Goal: Task Accomplishment & Management: Complete application form

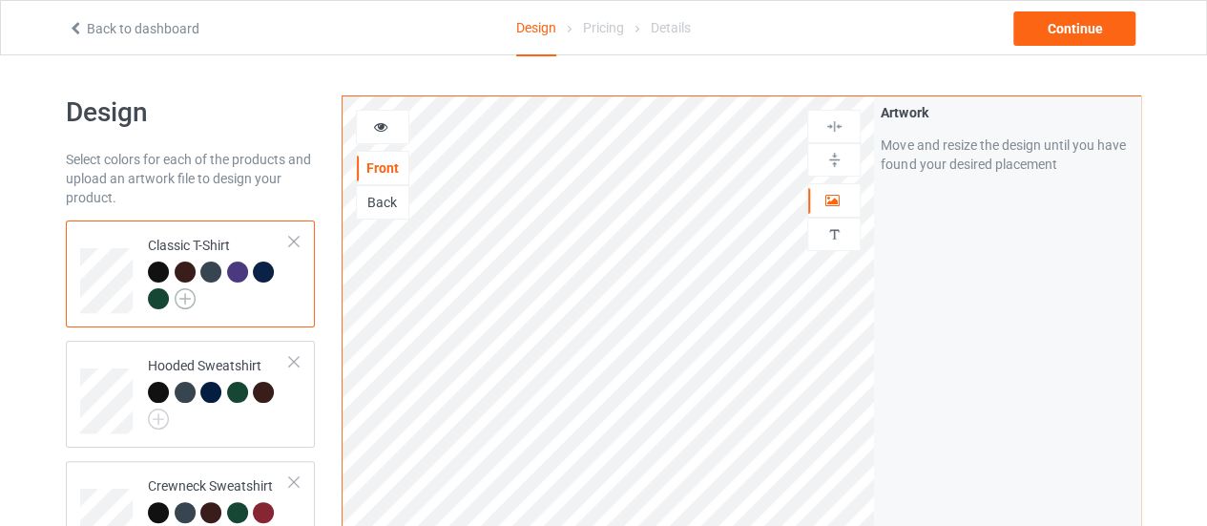
click at [181, 299] on img at bounding box center [185, 298] width 21 height 21
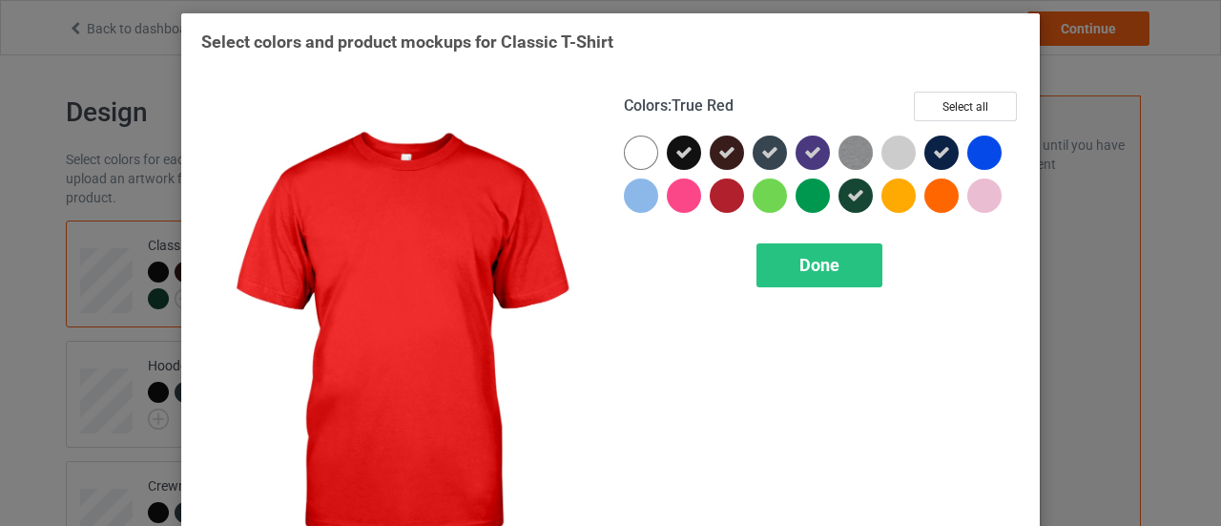
click at [730, 203] on div at bounding box center [727, 195] width 34 height 34
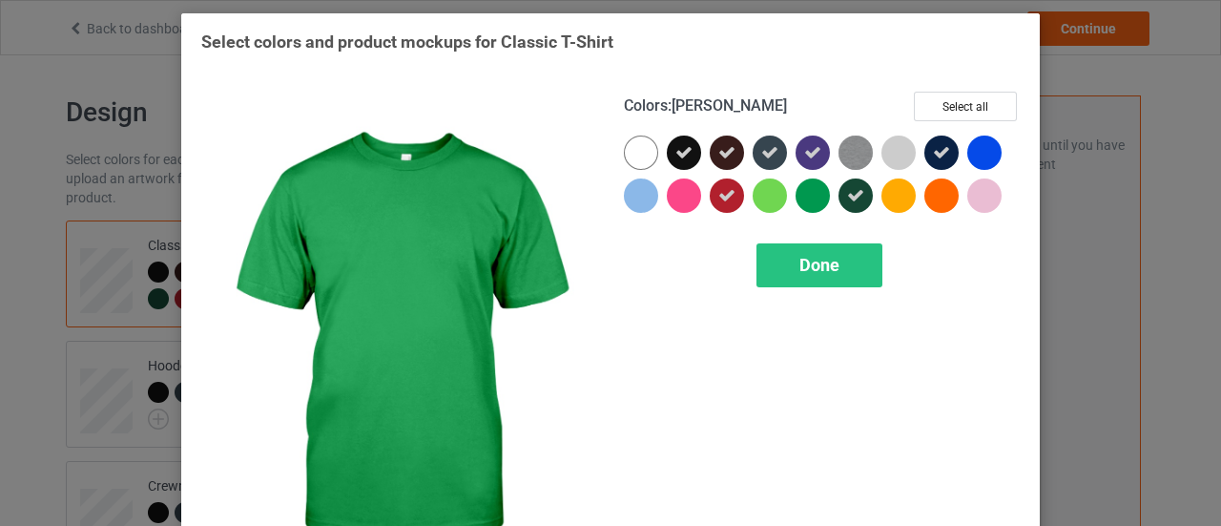
click at [799, 205] on div at bounding box center [812, 195] width 34 height 34
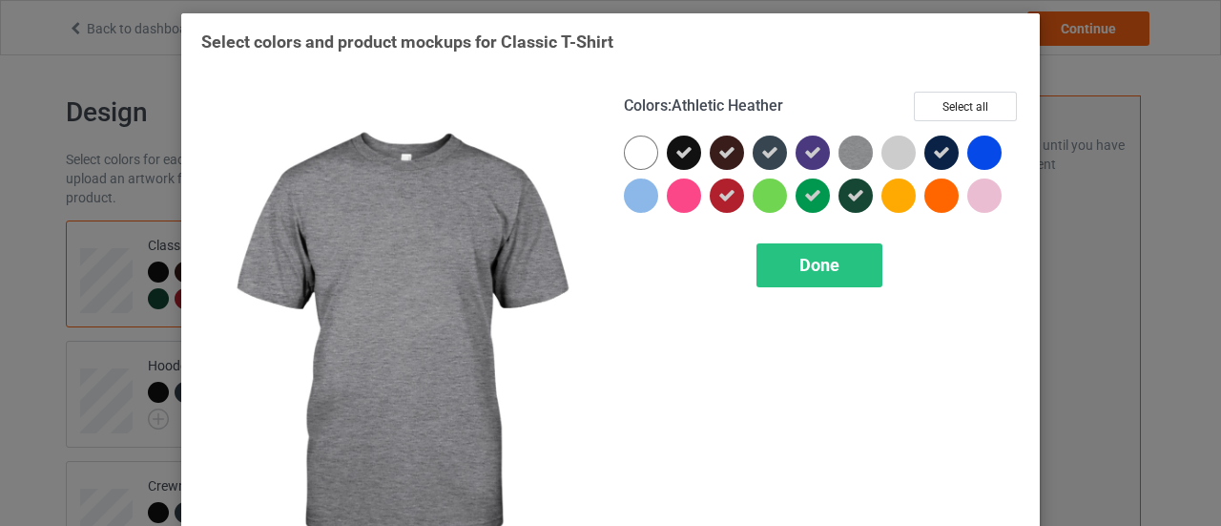
click at [860, 156] on img at bounding box center [855, 152] width 34 height 34
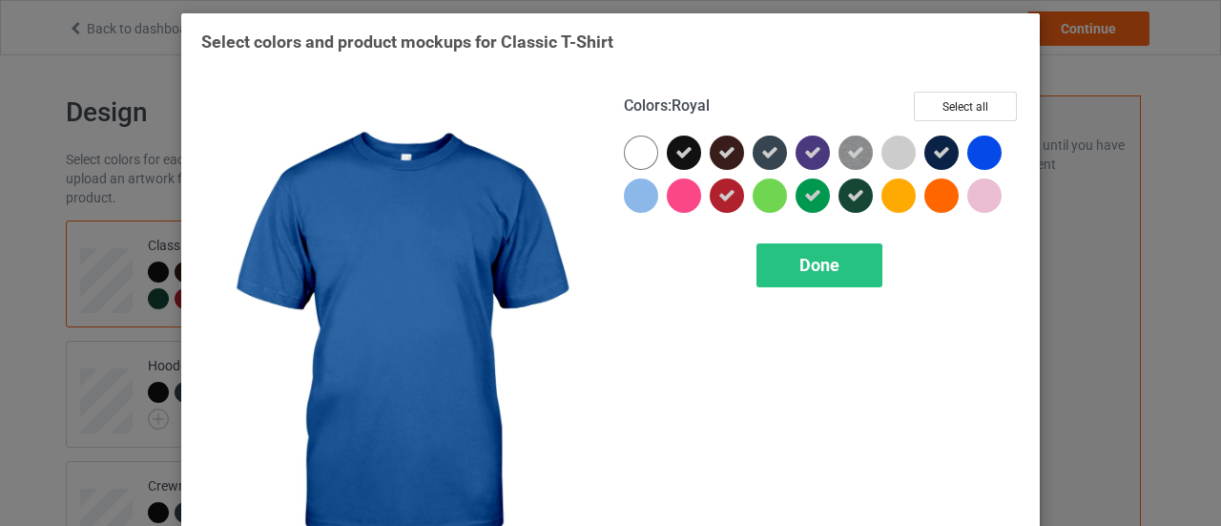
click at [967, 157] on div at bounding box center [984, 152] width 34 height 34
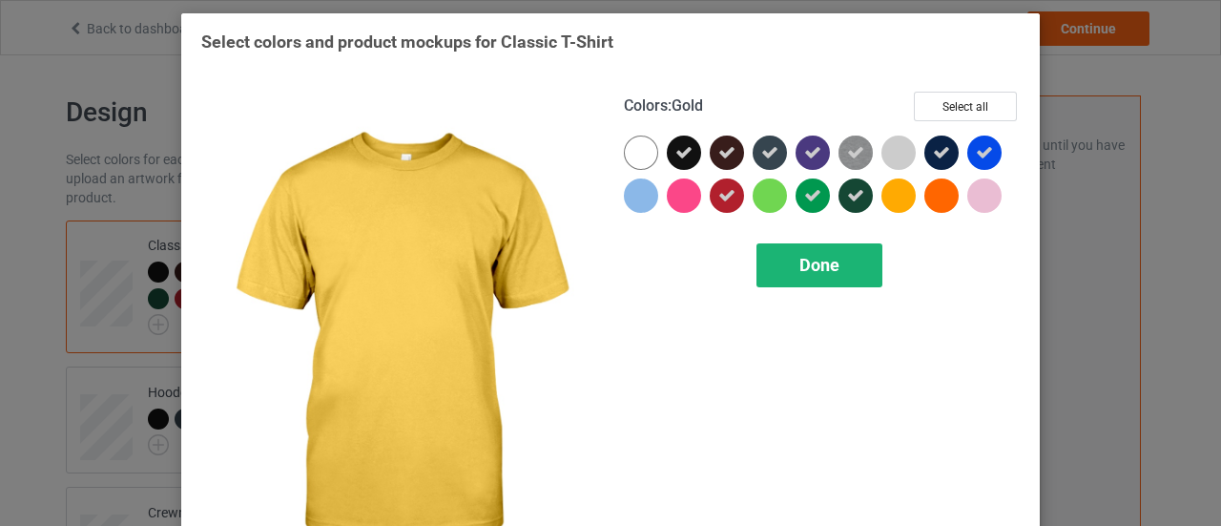
click at [832, 248] on div "Done" at bounding box center [819, 265] width 126 height 44
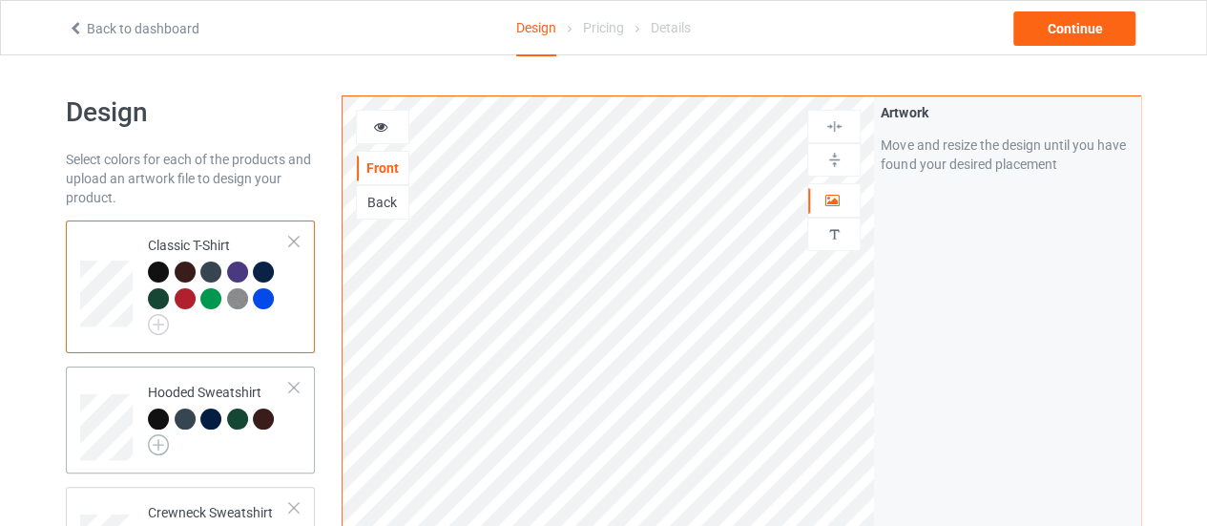
click at [158, 444] on img at bounding box center [158, 444] width 21 height 21
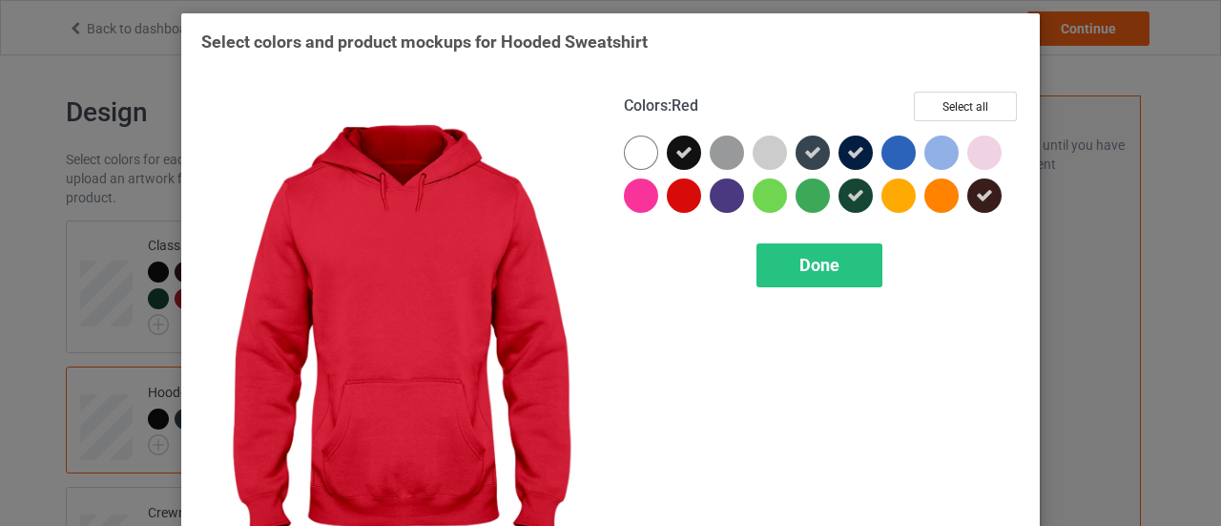
click at [667, 198] on div at bounding box center [684, 195] width 34 height 34
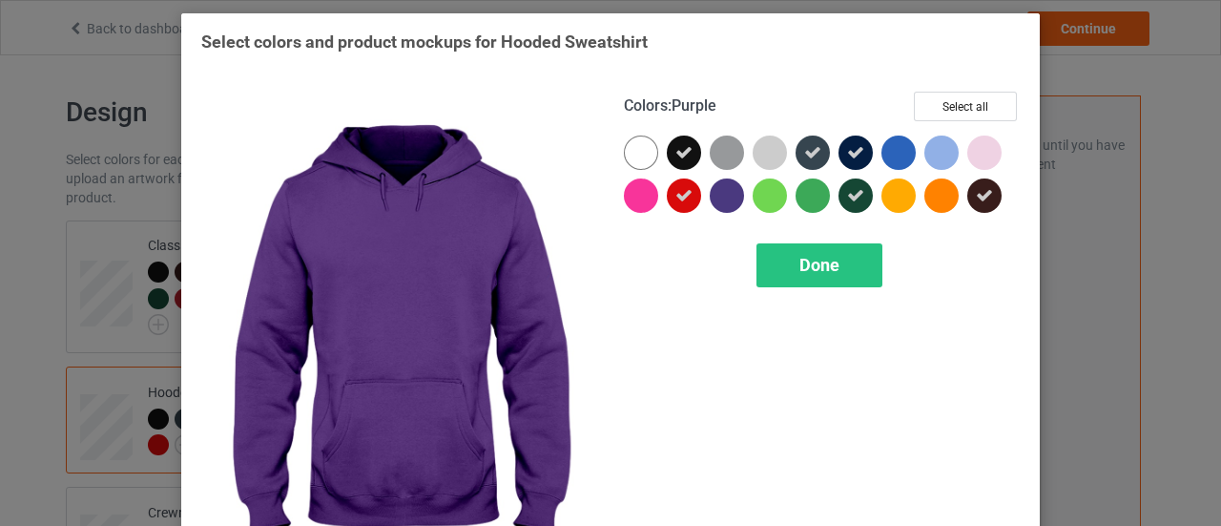
click at [723, 192] on div at bounding box center [727, 195] width 34 height 34
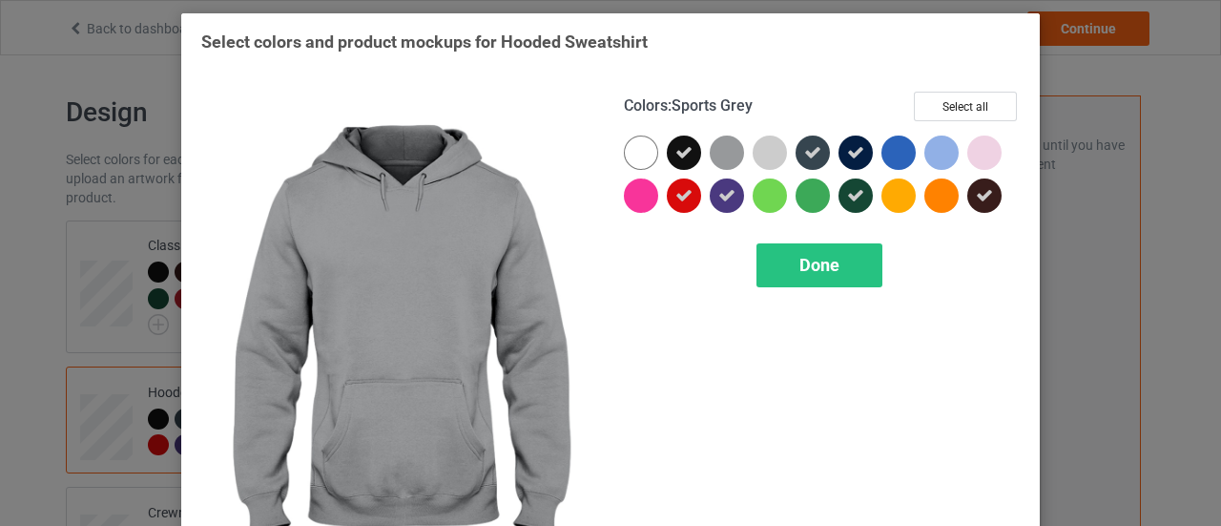
click at [721, 175] on div at bounding box center [731, 156] width 43 height 43
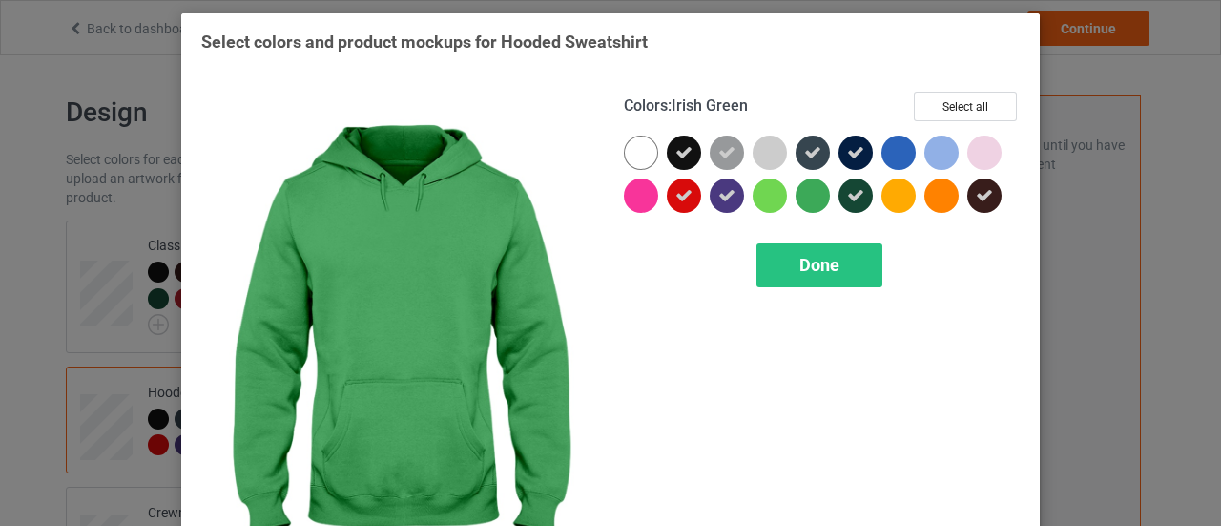
click at [804, 195] on div at bounding box center [812, 195] width 34 height 34
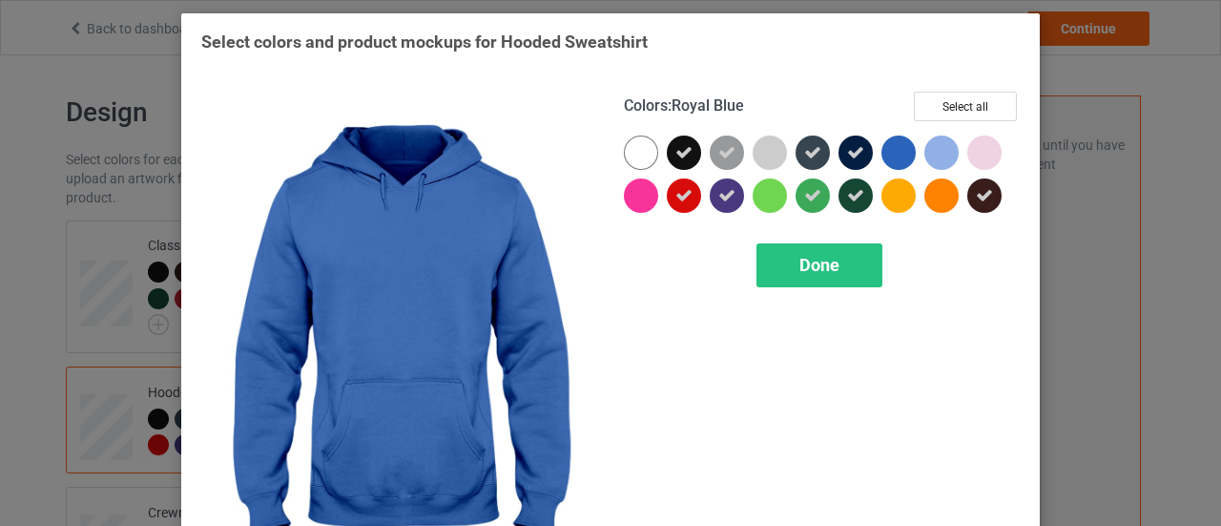
click at [889, 157] on div at bounding box center [898, 152] width 34 height 34
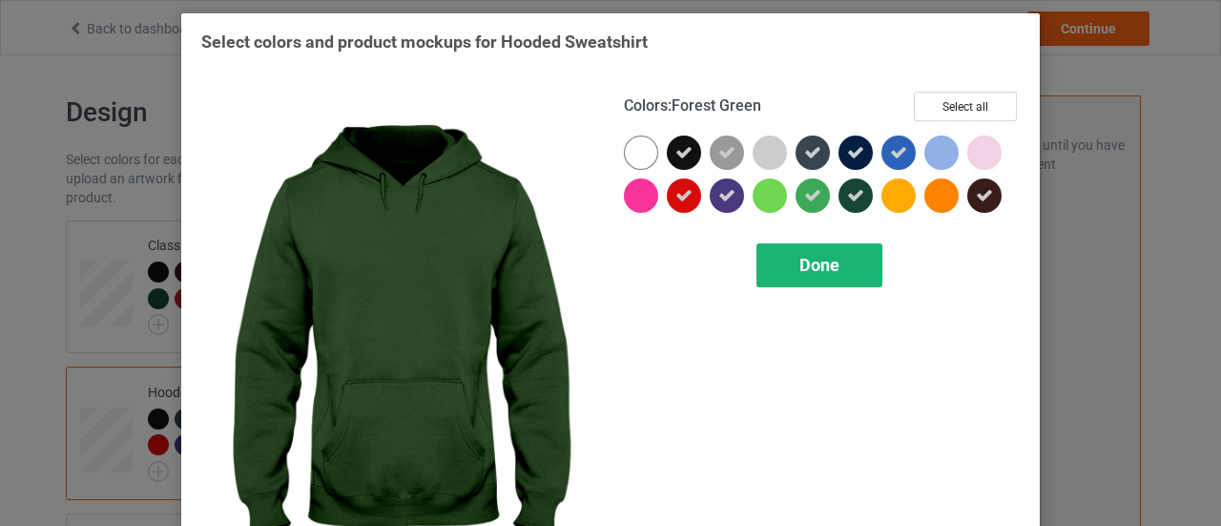
click at [786, 280] on div "Done" at bounding box center [819, 265] width 126 height 44
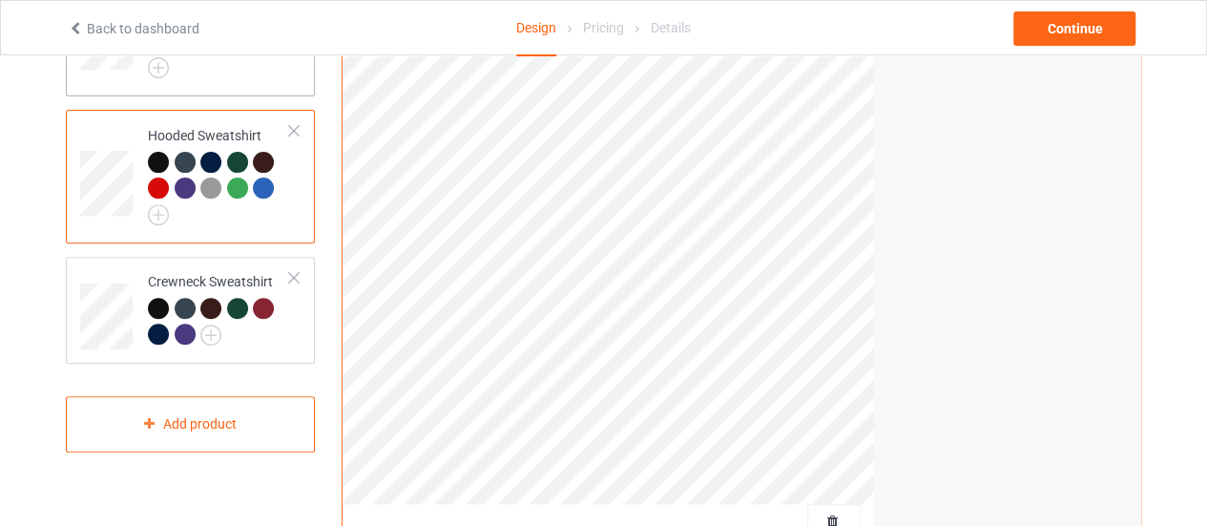
scroll to position [258, 0]
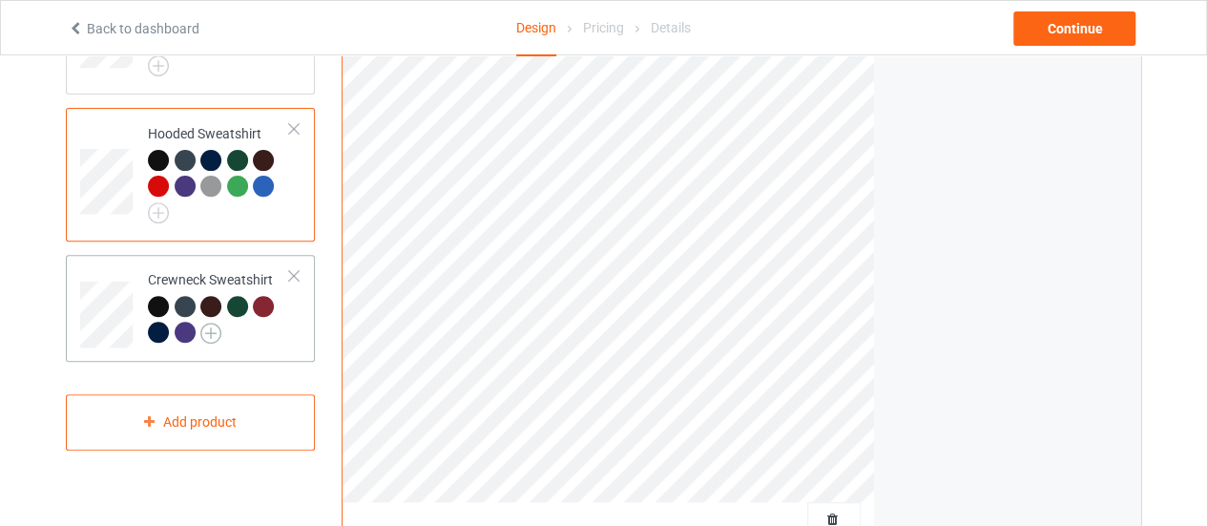
click at [206, 335] on img at bounding box center [210, 332] width 21 height 21
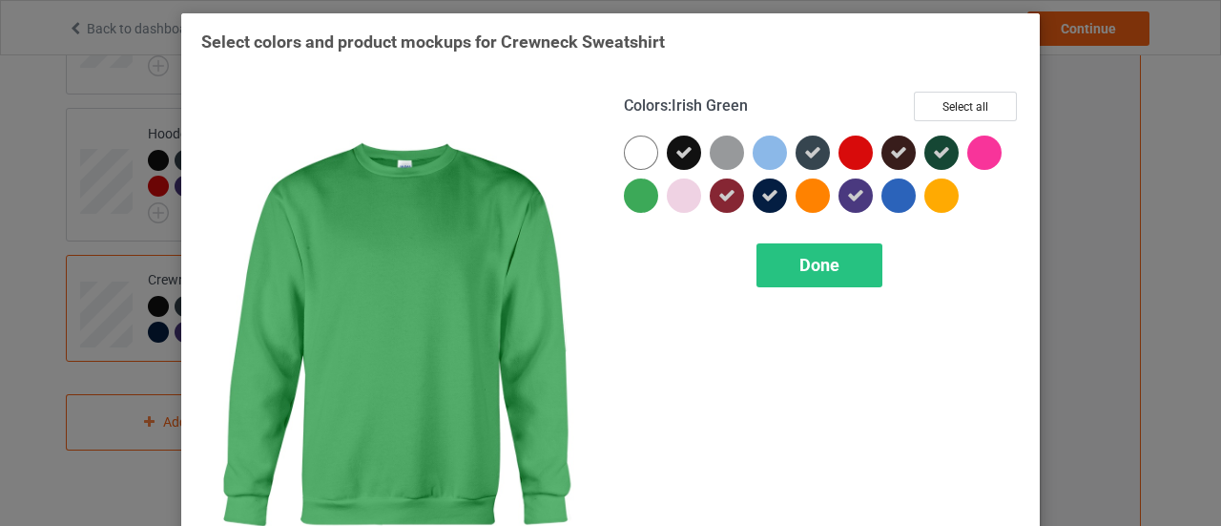
click at [632, 192] on div at bounding box center [641, 195] width 34 height 34
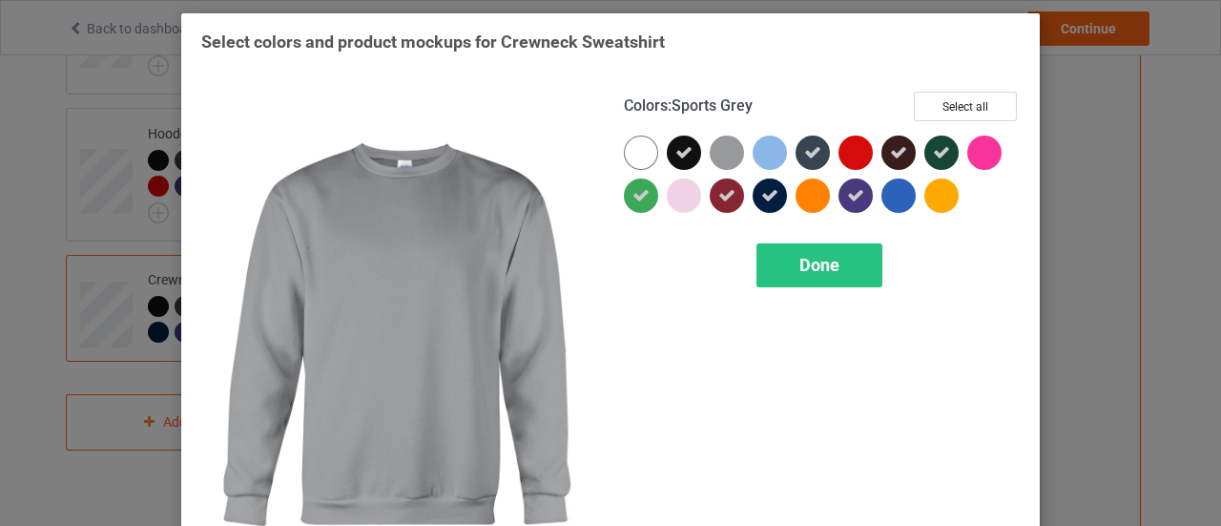
click at [714, 150] on div at bounding box center [727, 152] width 34 height 34
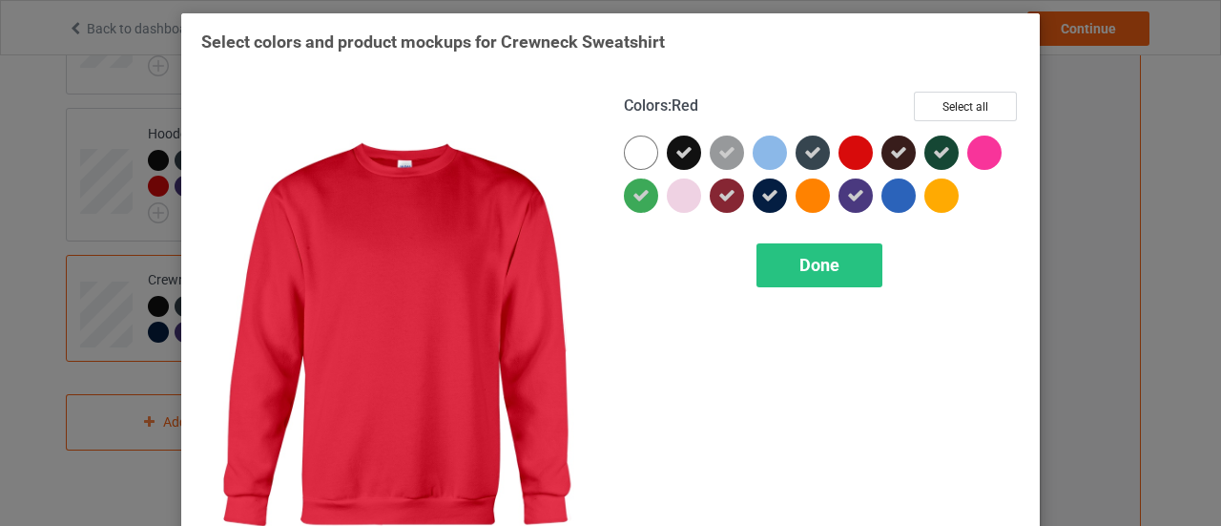
click at [848, 156] on div at bounding box center [855, 152] width 34 height 34
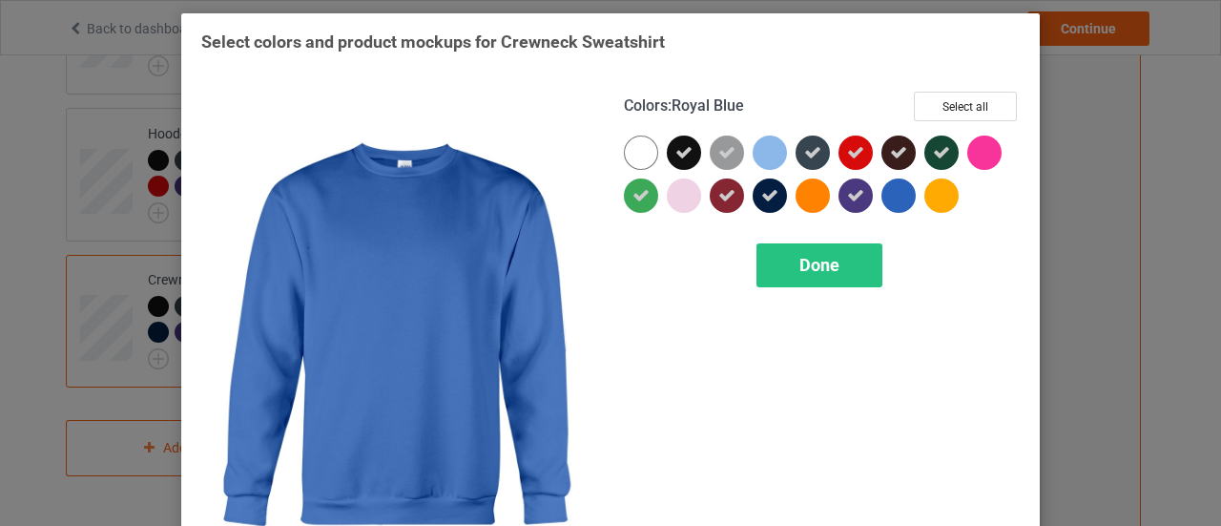
click at [890, 192] on div at bounding box center [898, 195] width 34 height 34
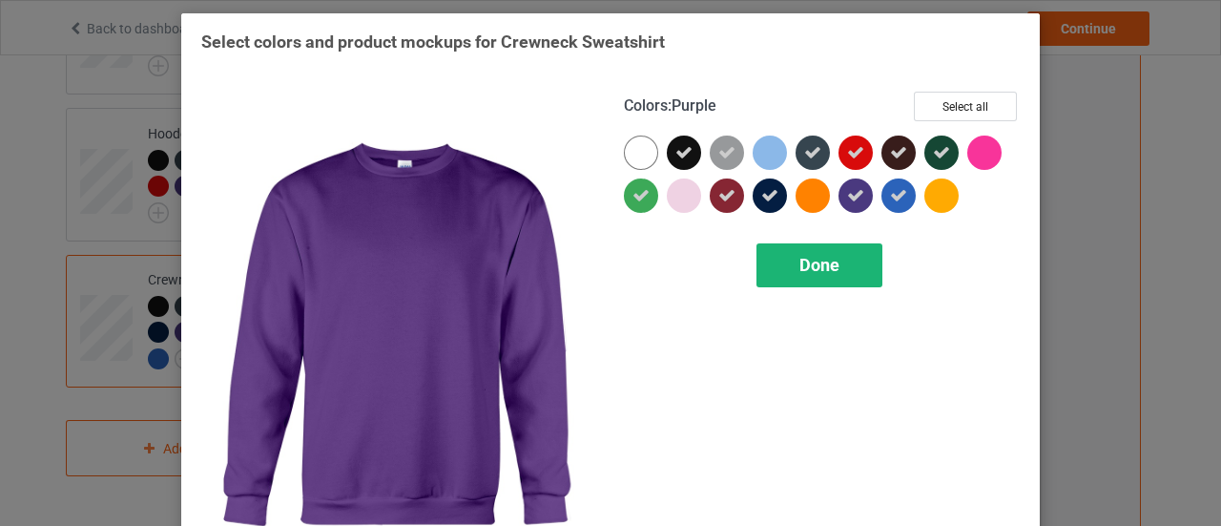
click at [826, 262] on span "Done" at bounding box center [819, 265] width 40 height 20
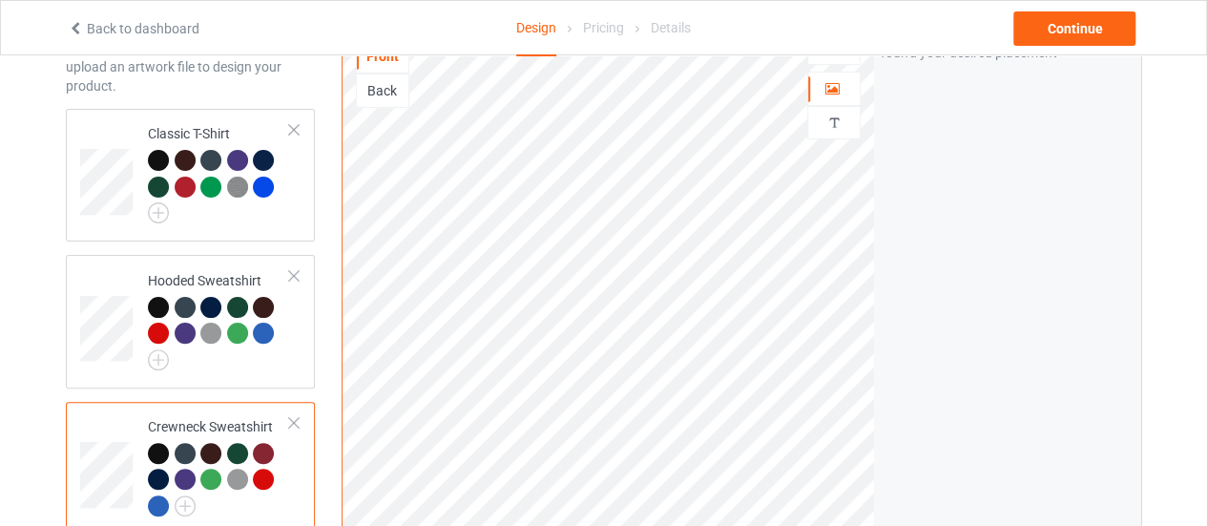
scroll to position [108, 0]
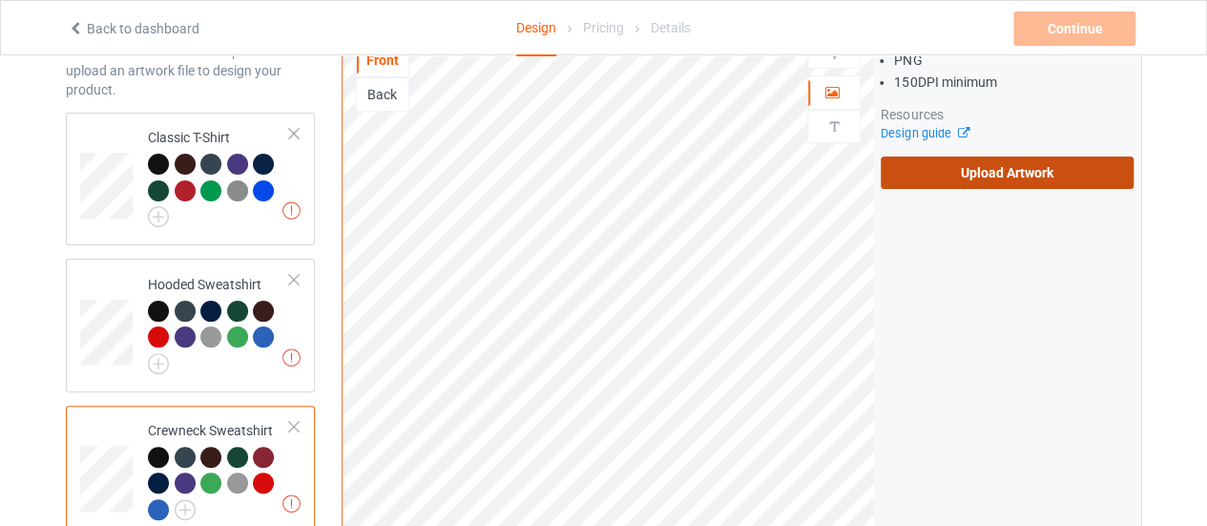
click at [910, 169] on label "Upload Artwork" at bounding box center [1006, 172] width 253 height 32
click at [0, 0] on input "Upload Artwork" at bounding box center [0, 0] width 0 height 0
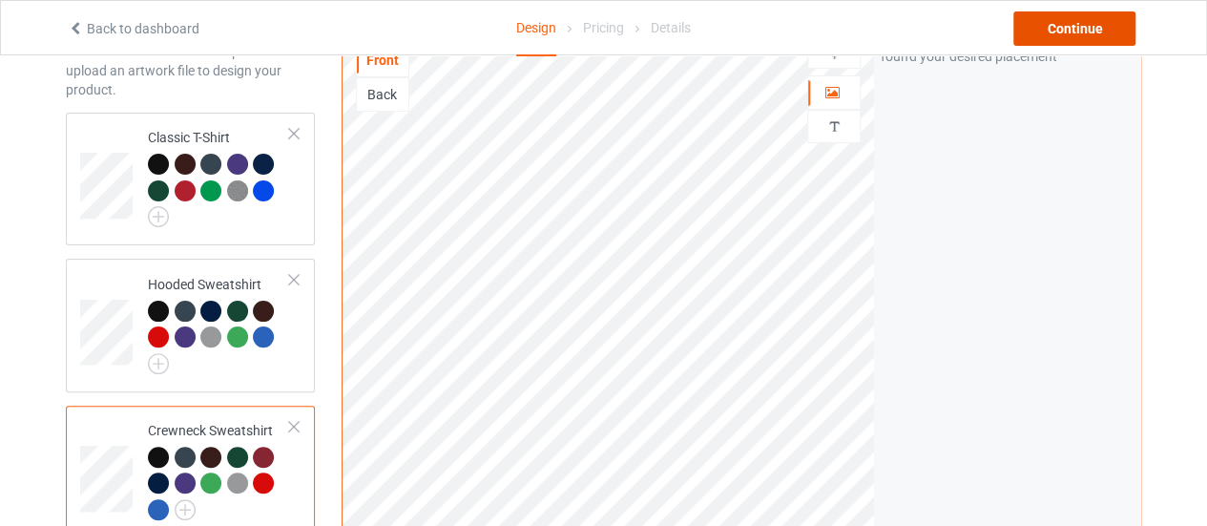
click at [1064, 30] on div "Continue" at bounding box center [1074, 28] width 122 height 34
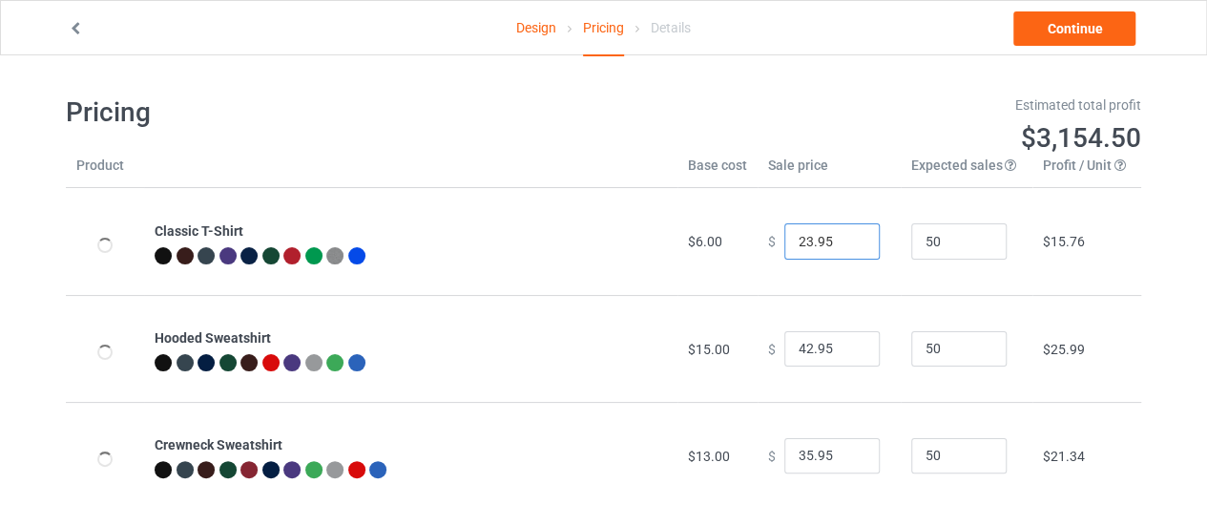
type input "23.95"
click at [842, 236] on input "23.95" at bounding box center [831, 241] width 95 height 36
click at [1039, 39] on link "Continue" at bounding box center [1074, 28] width 122 height 34
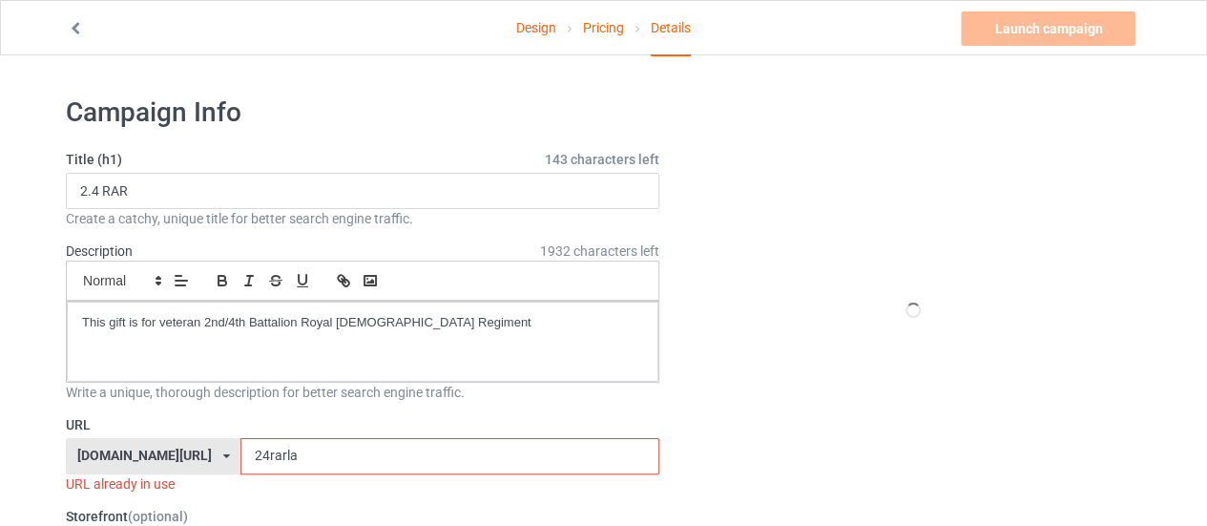
click at [277, 461] on input "24rarla" at bounding box center [449, 456] width 418 height 36
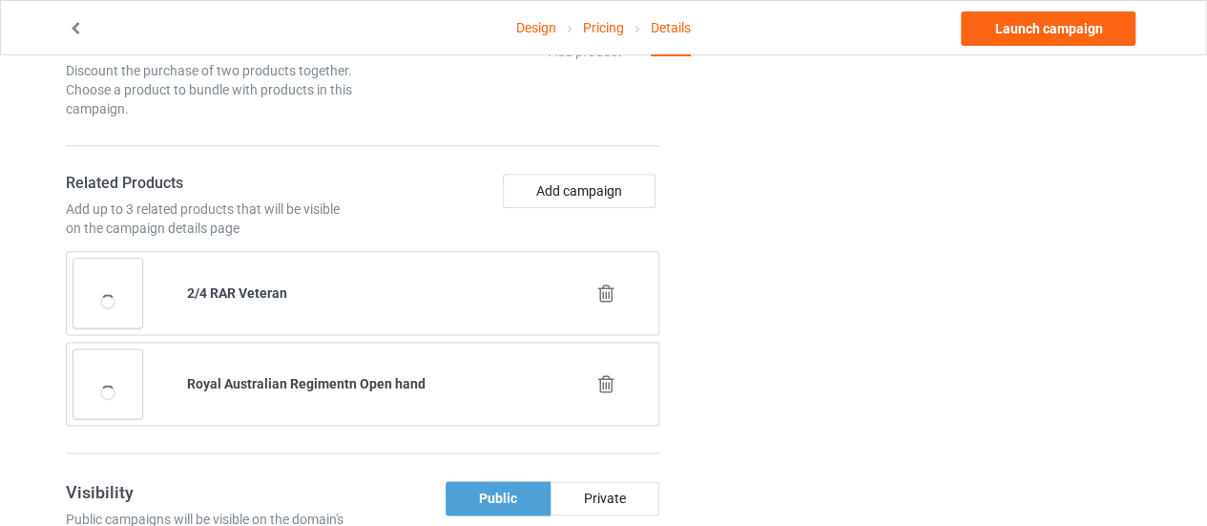
scroll to position [1049, 0]
type input "24rarchoose"
click at [543, 183] on button "Add campaign" at bounding box center [579, 190] width 153 height 34
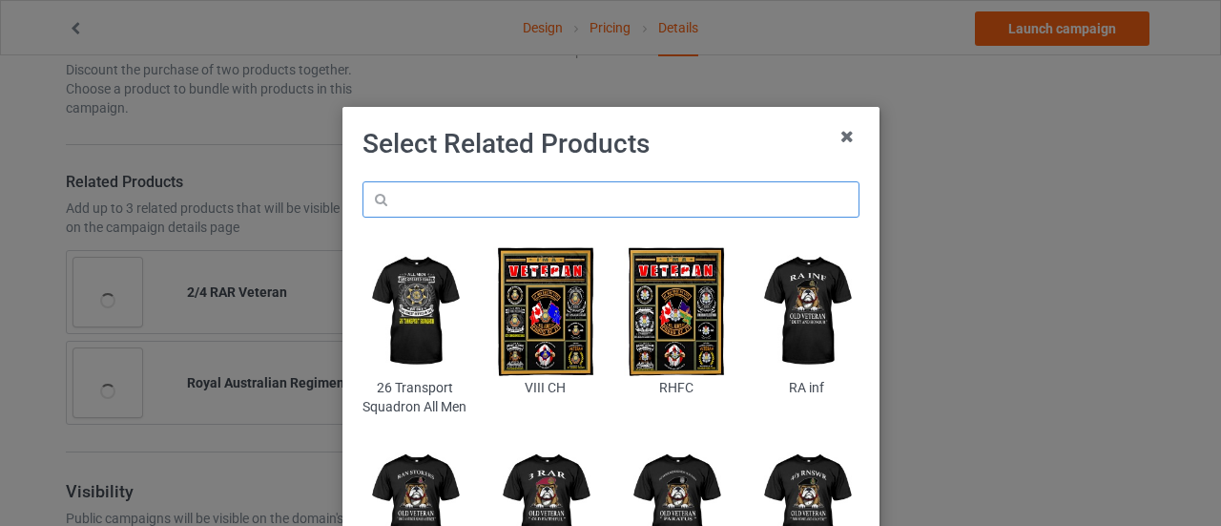
click at [506, 202] on input "text" at bounding box center [610, 199] width 497 height 36
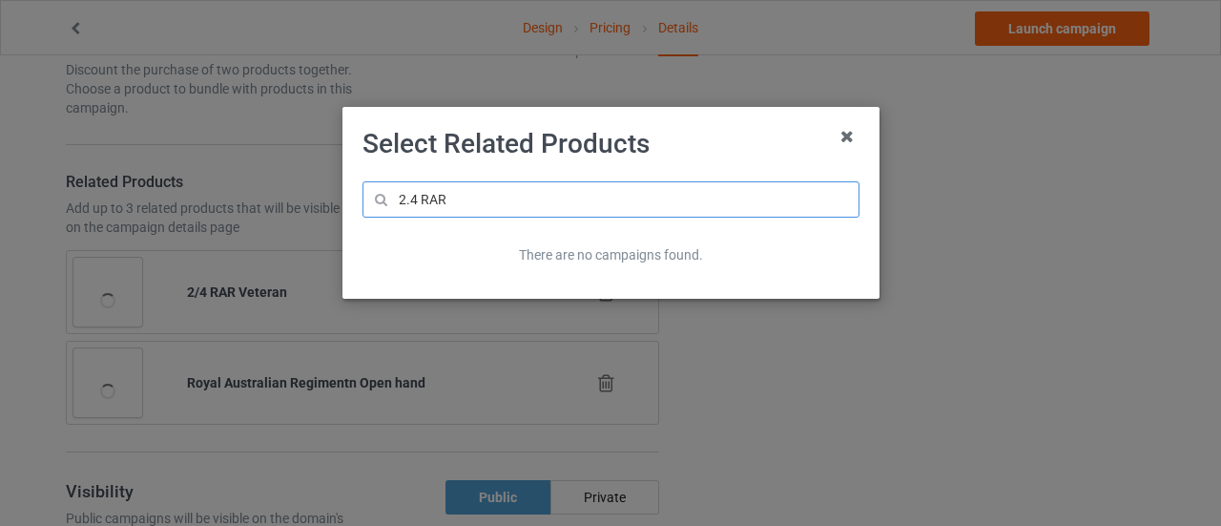
type input "2.4 RAR"
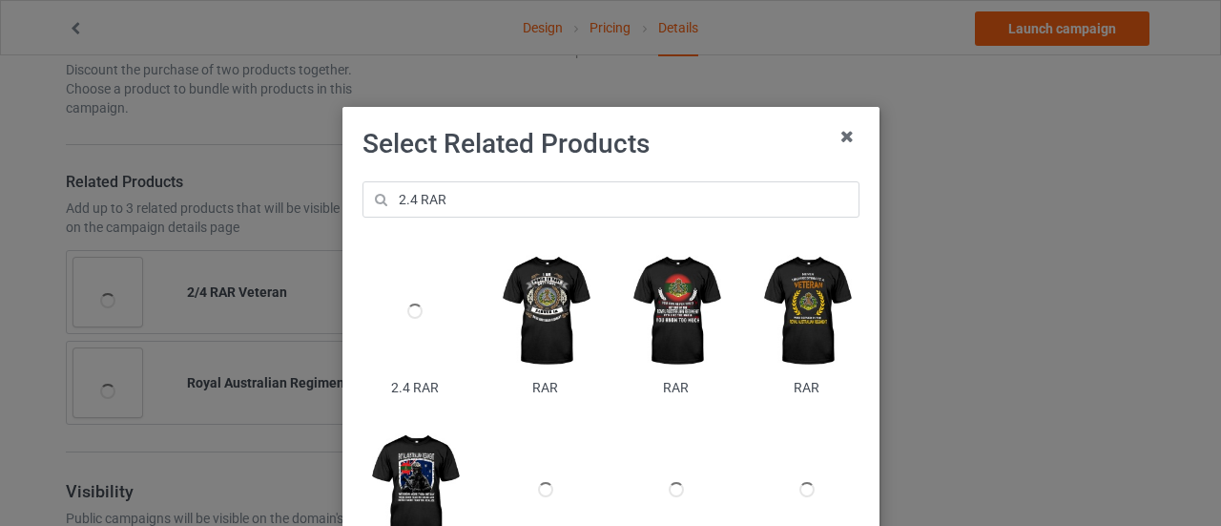
click at [406, 341] on div at bounding box center [414, 311] width 104 height 130
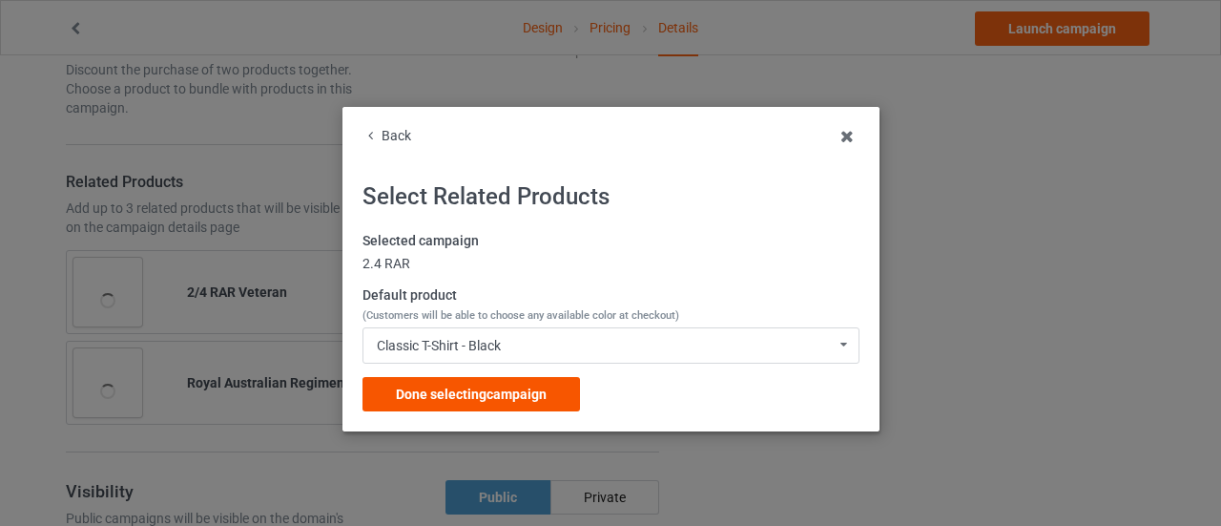
click at [443, 407] on div "Done selecting campaign" at bounding box center [470, 394] width 217 height 34
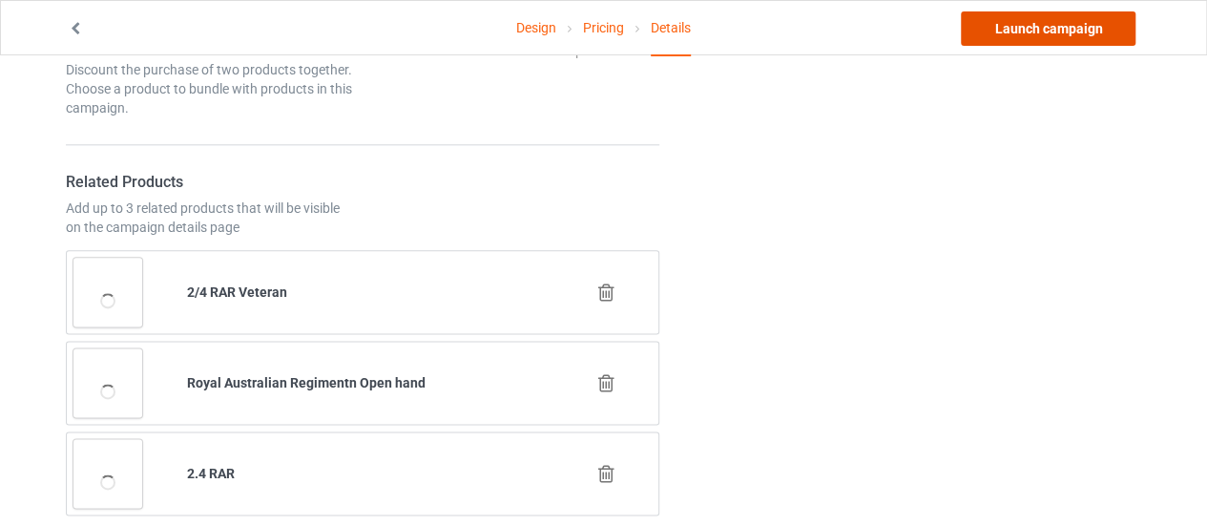
click at [1059, 37] on link "Launch campaign" at bounding box center [1047, 28] width 175 height 34
